Goal: Information Seeking & Learning: Find specific fact

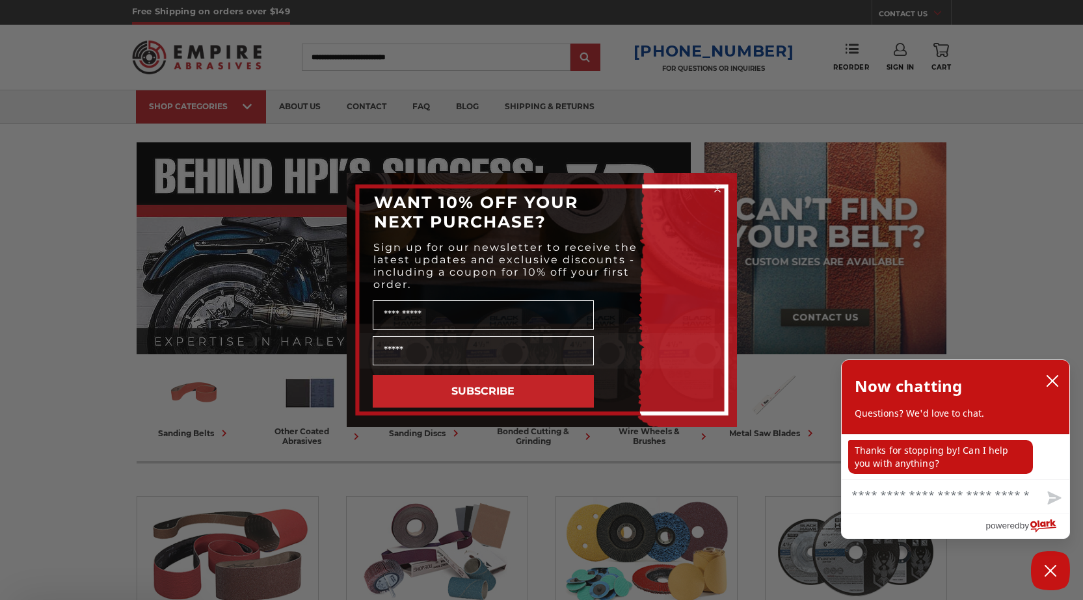
click at [371, 61] on div "Close dialog WANT 10% OFF YOUR NEXT PURCHASE? Sign up for our newsletter to rec…" at bounding box center [541, 300] width 1083 height 600
click at [717, 191] on circle "Close dialog" at bounding box center [717, 189] width 12 height 12
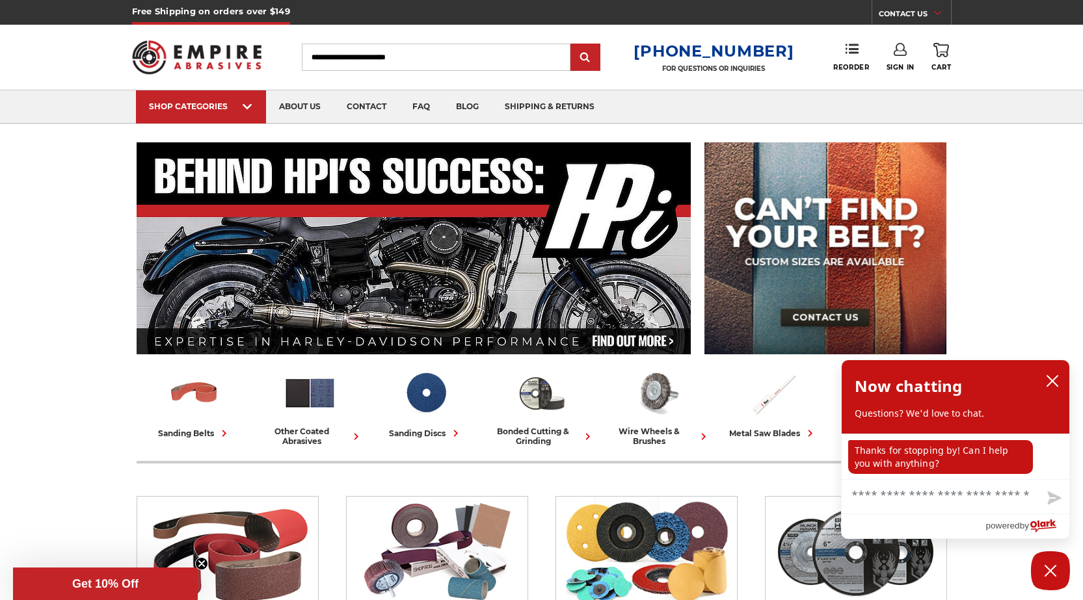
click at [522, 73] on div "Toggle menu Menu Search 1-800-816-3824 FOR QUESTIONS OR INQUIRIES Phone Reorder…" at bounding box center [541, 57] width 819 height 65
click at [523, 67] on input "Search" at bounding box center [436, 57] width 269 height 27
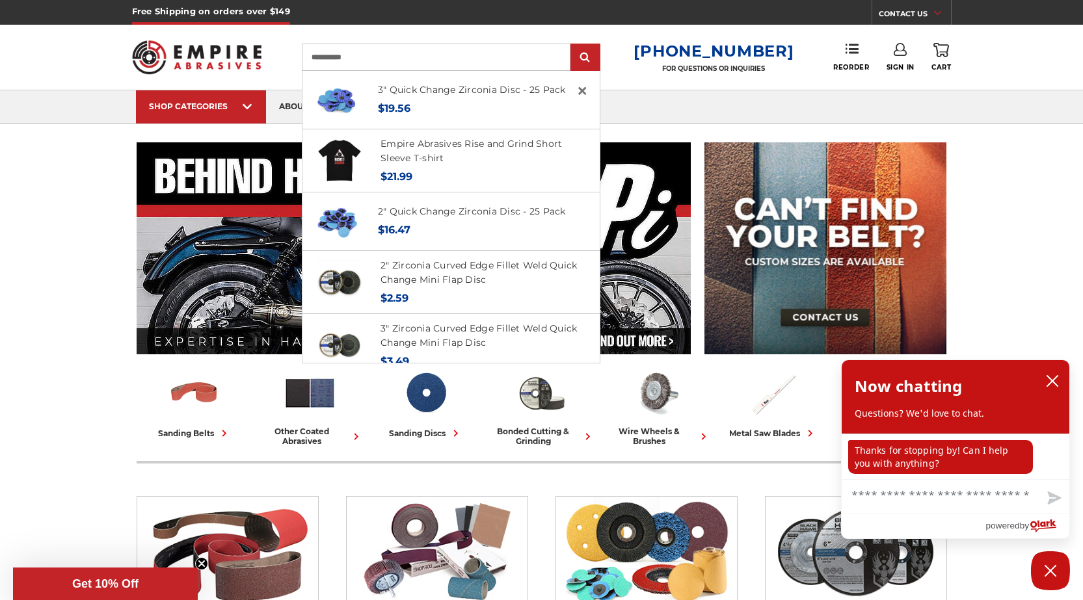
type input "**********"
click at [572, 45] on input "submit" at bounding box center [585, 58] width 26 height 26
